Goal: Find contact information: Find contact information

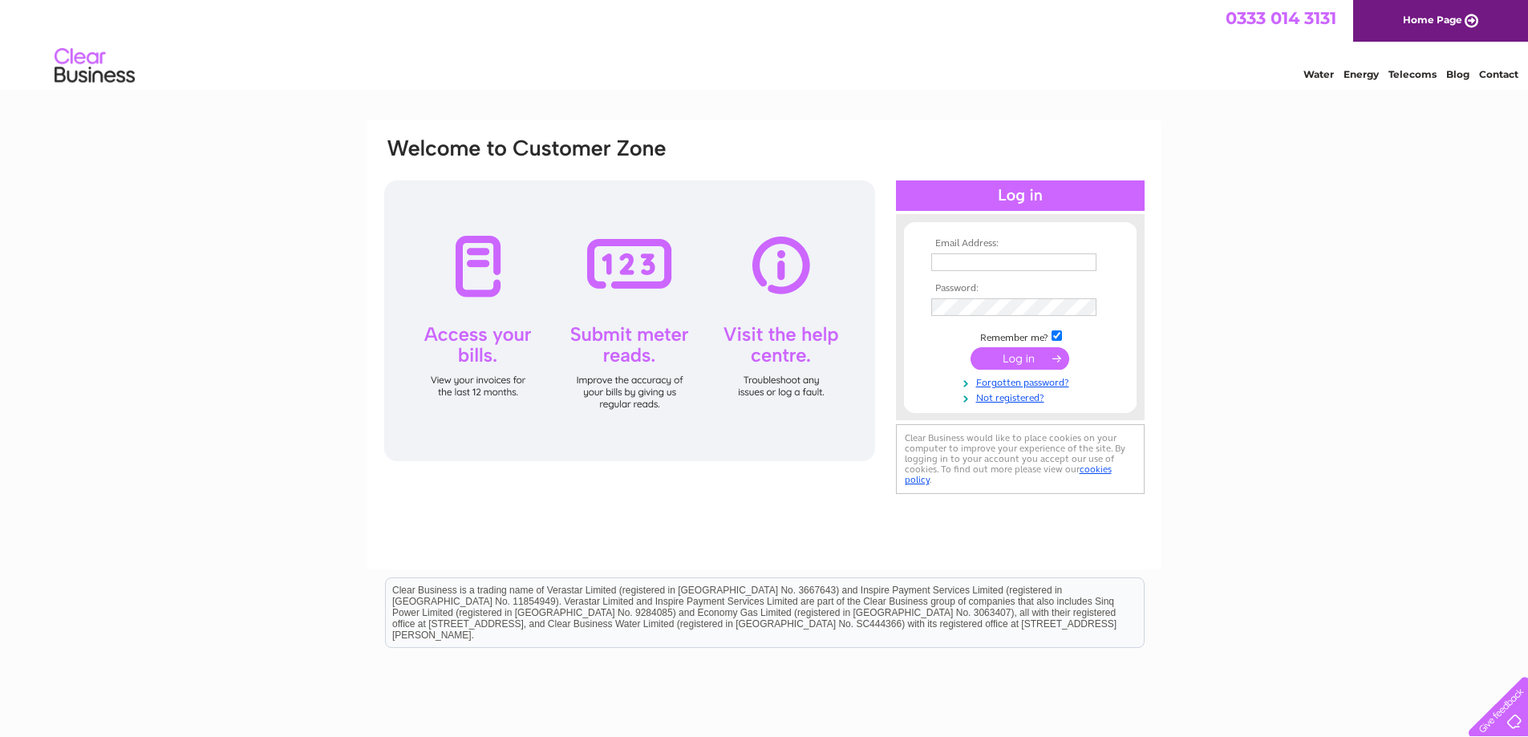
type input "mes@repairboats.co.uk"
click at [1009, 360] on input "submit" at bounding box center [1020, 358] width 99 height 22
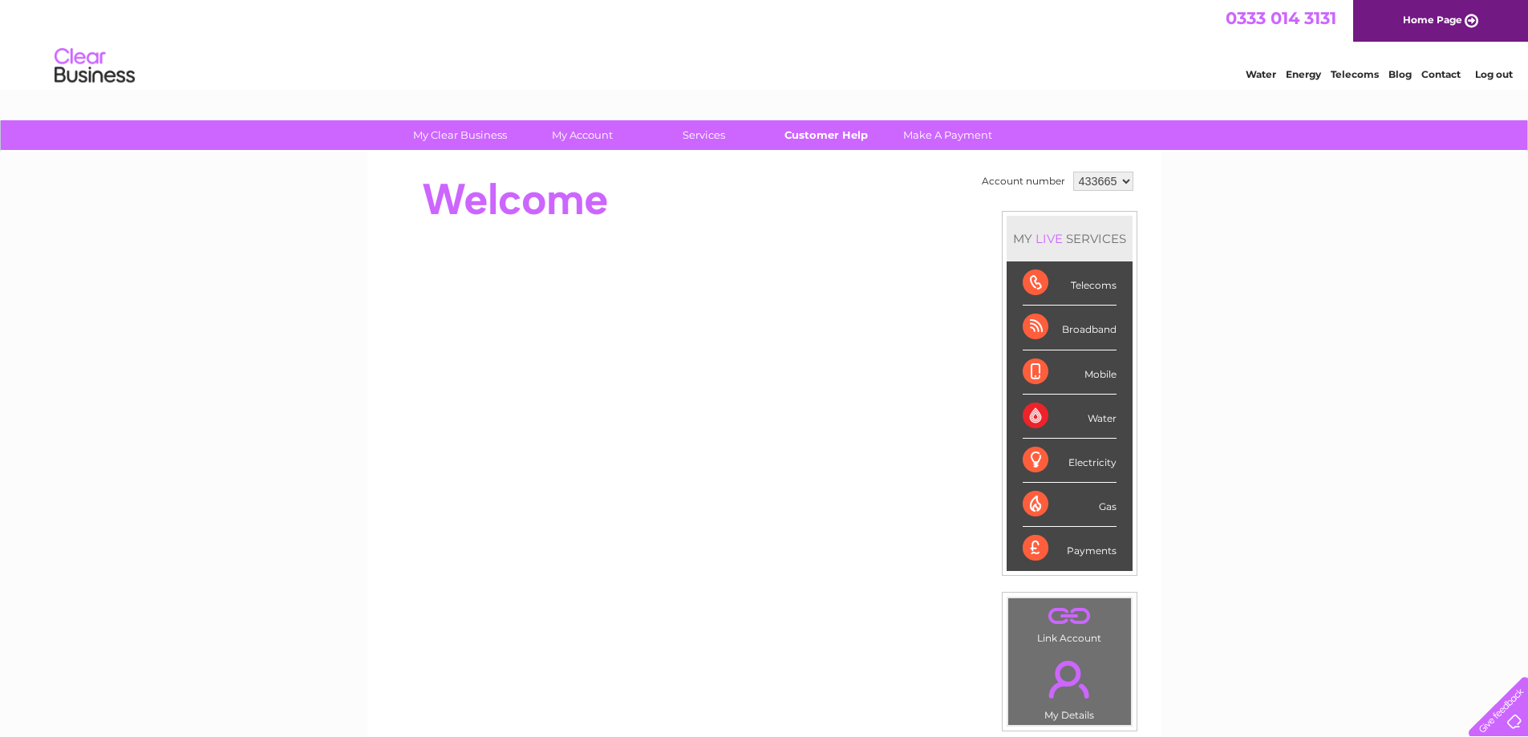
click at [855, 140] on link "Customer Help" at bounding box center [826, 135] width 132 height 30
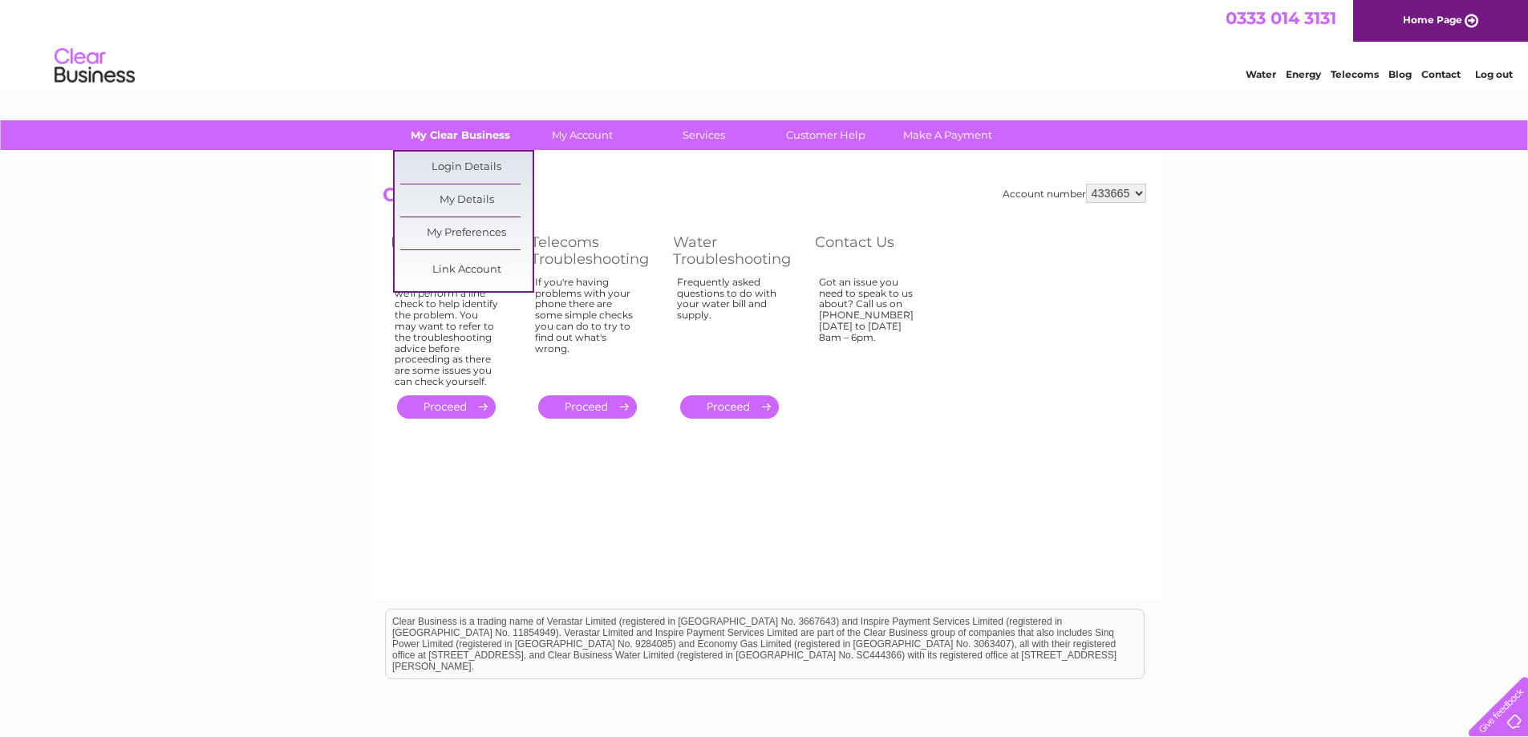
click at [497, 136] on link "My Clear Business" at bounding box center [460, 135] width 132 height 30
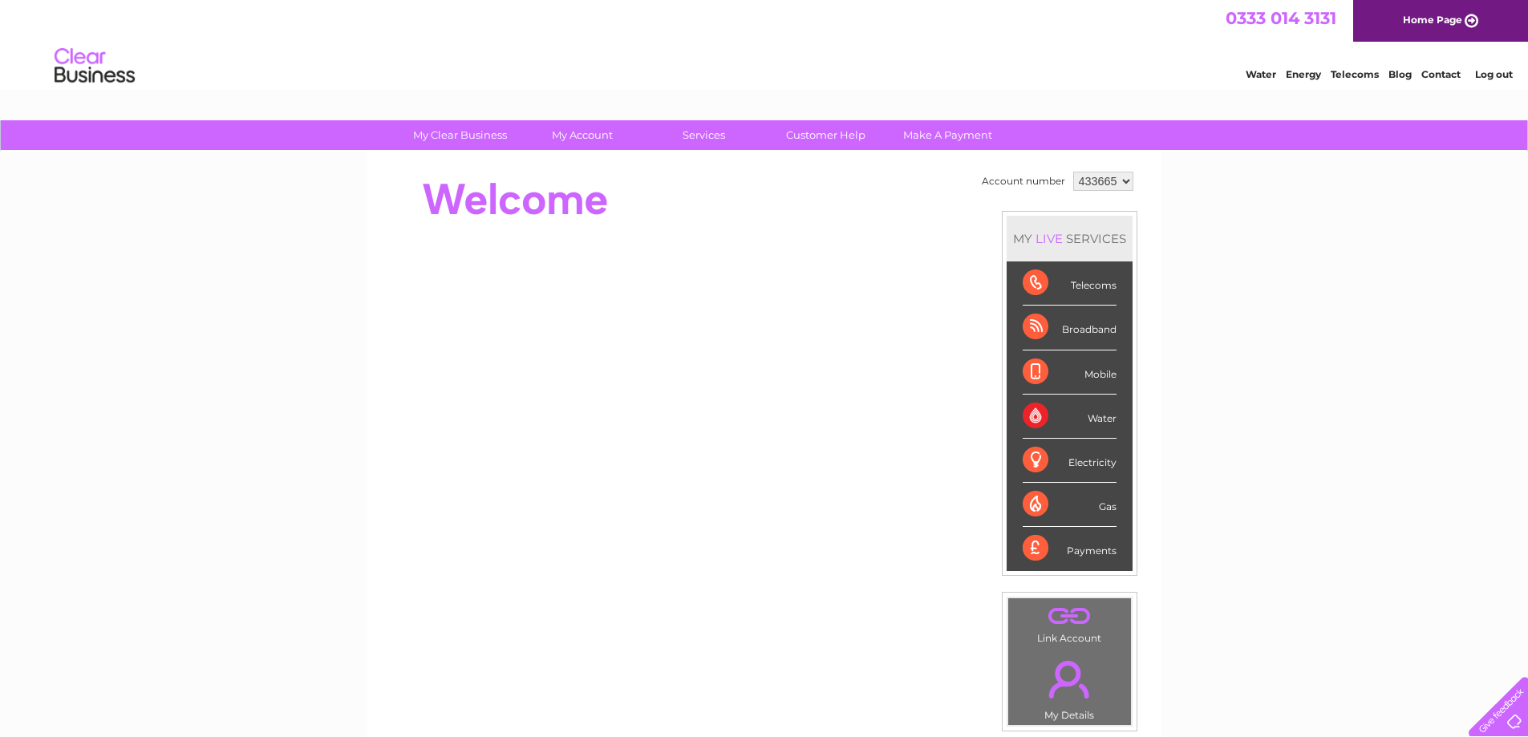
click at [1429, 72] on link "Contact" at bounding box center [1440, 74] width 39 height 12
